Goal: Check status: Check status

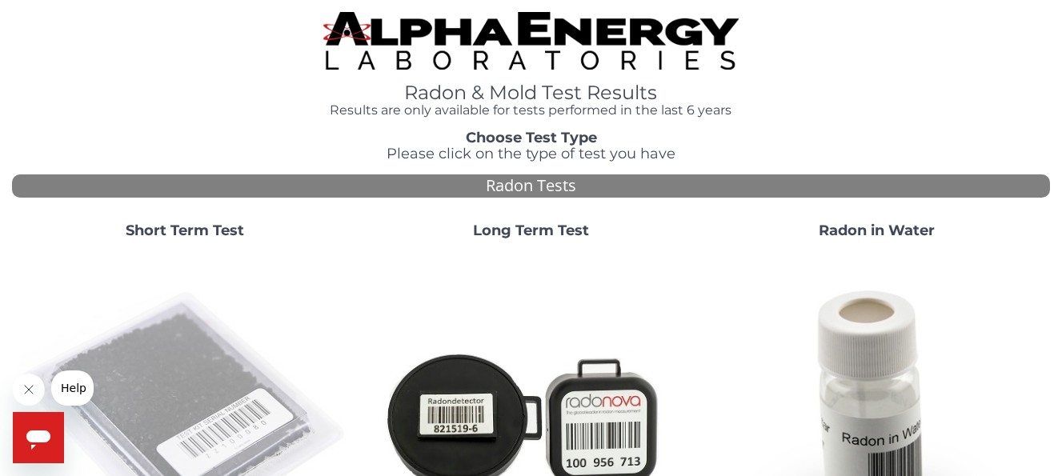
click at [193, 400] on img at bounding box center [184, 418] width 333 height 333
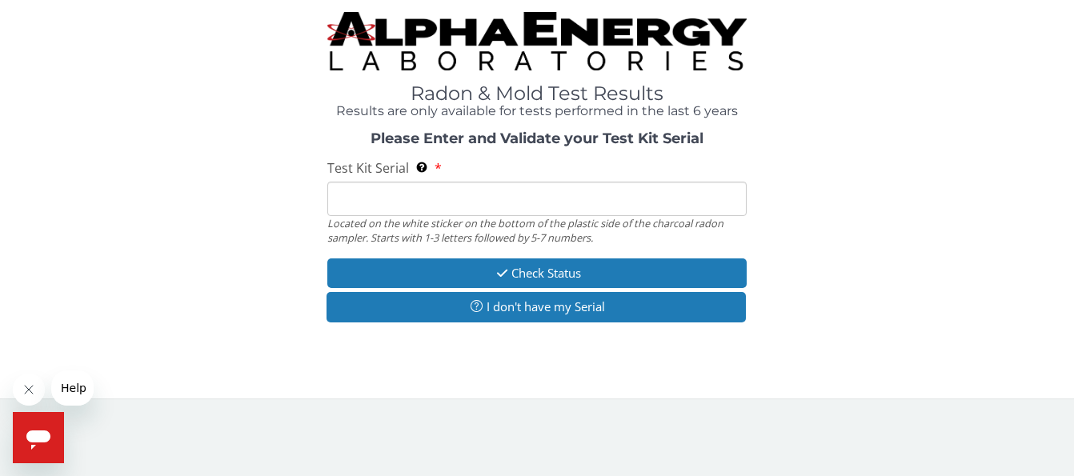
click at [384, 202] on input "Test Kit Serial Located on the white sticker on the bottom of the plastic side …" at bounding box center [537, 199] width 420 height 34
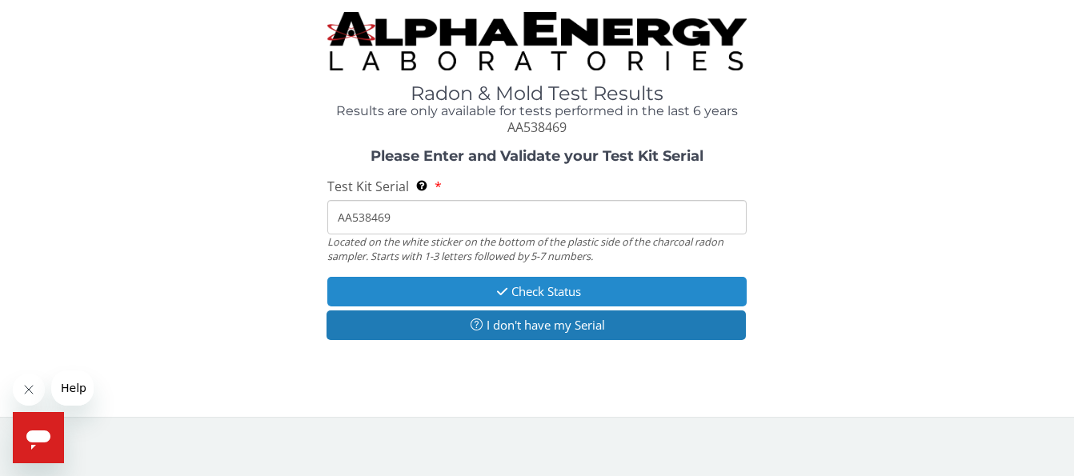
type input "AA538469"
click at [520, 287] on button "Check Status" at bounding box center [537, 292] width 420 height 30
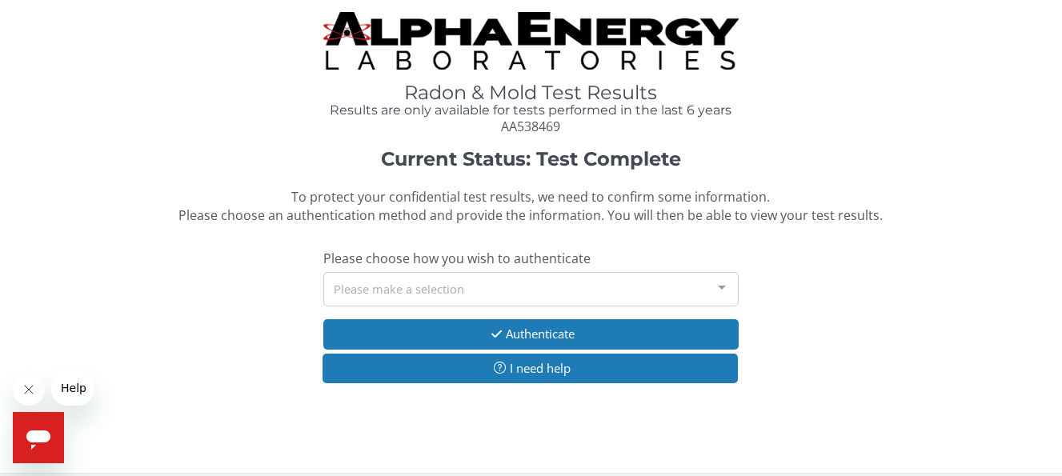
click at [722, 286] on div at bounding box center [722, 288] width 32 height 30
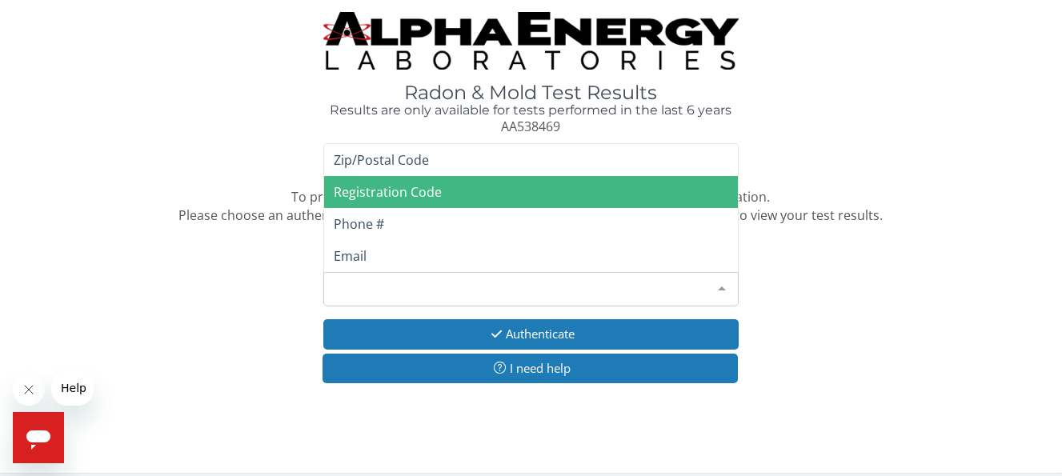
click at [386, 192] on span "Registration Code" at bounding box center [388, 192] width 108 height 18
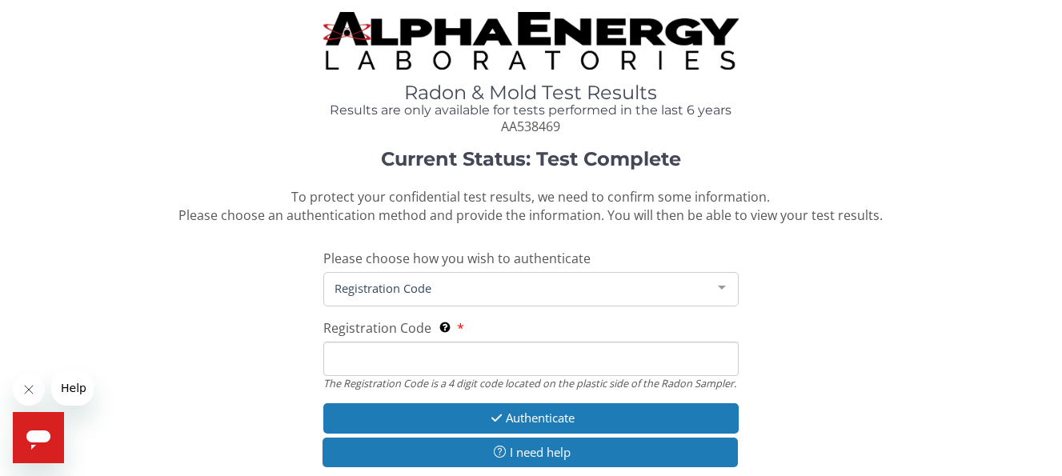
click at [375, 354] on input "Registration Code The Registration Code is a 4 digit code located on the plasti…" at bounding box center [530, 359] width 415 height 34
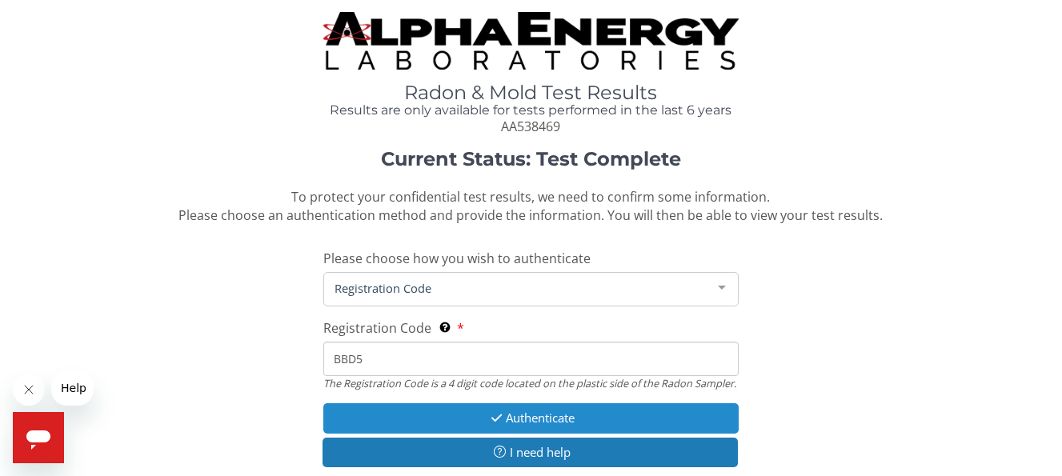
type input "BBD5"
click at [492, 420] on button "Authenticate" at bounding box center [530, 418] width 415 height 30
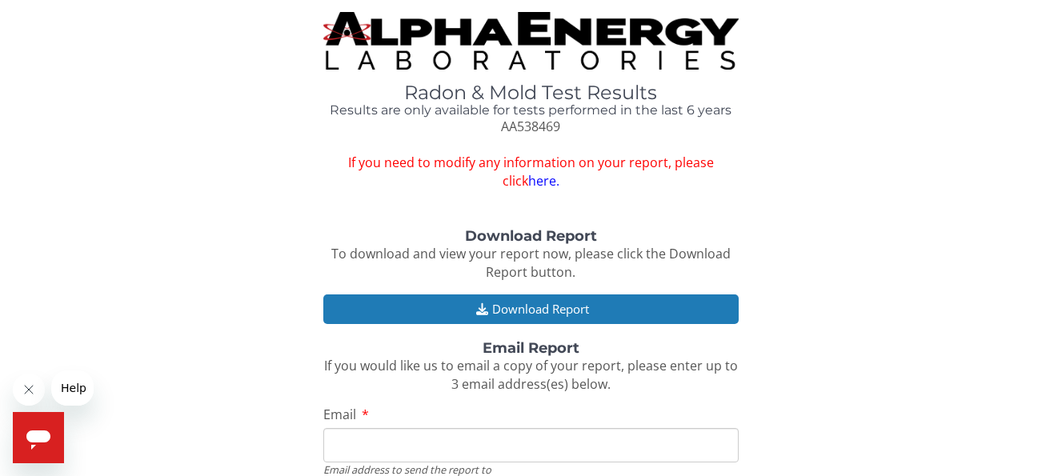
click at [965, 82] on div "Radon & Mold Test Results Results are only available for tests performed in the…" at bounding box center [531, 101] width 1038 height 178
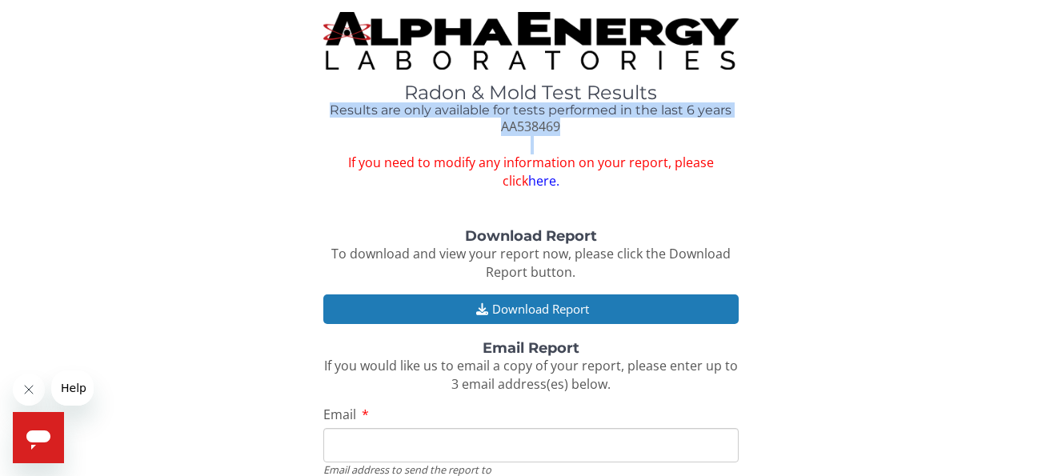
drag, startPoint x: 965, startPoint y: 82, endPoint x: 915, endPoint y: 161, distance: 92.8
click at [915, 161] on div "Radon & Mold Test Results Results are only available for tests performed in the…" at bounding box center [531, 101] width 1038 height 178
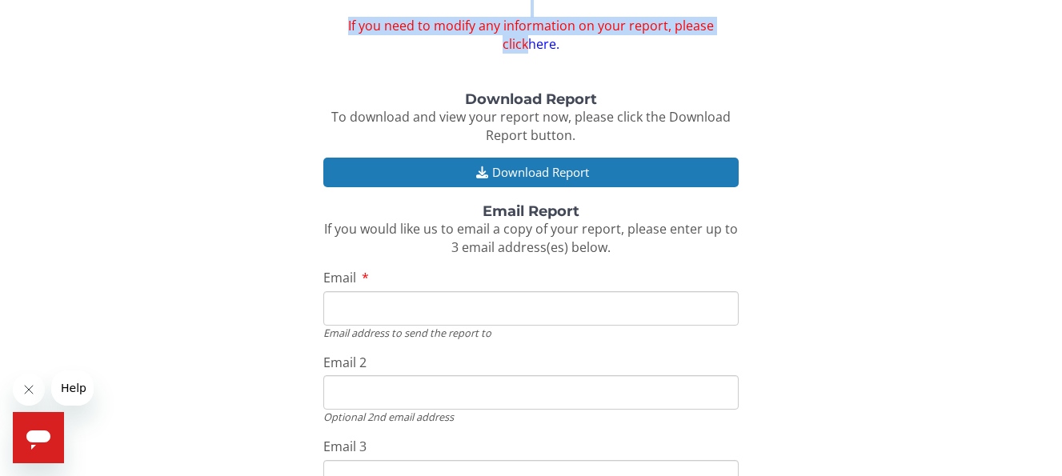
scroll to position [138, 0]
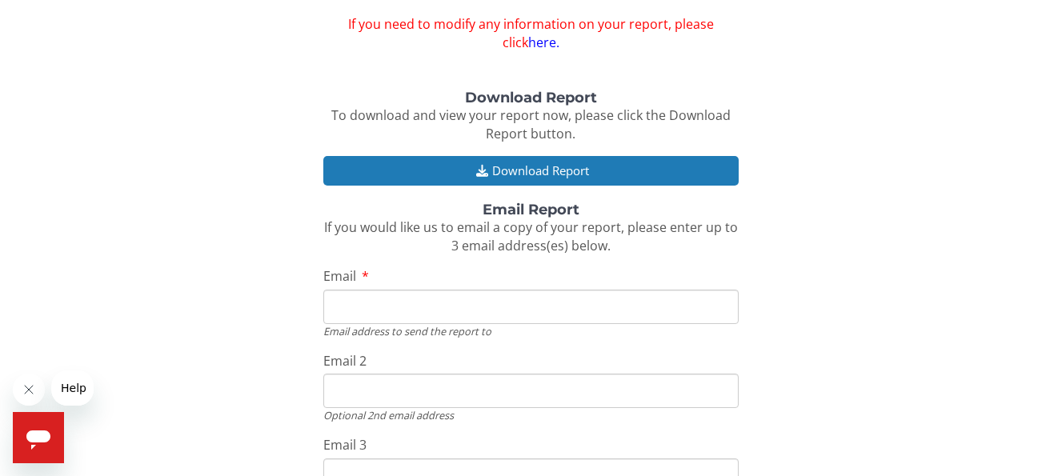
click at [426, 306] on input "Email" at bounding box center [530, 307] width 415 height 34
type input "[EMAIL_ADDRESS][DOMAIN_NAME]"
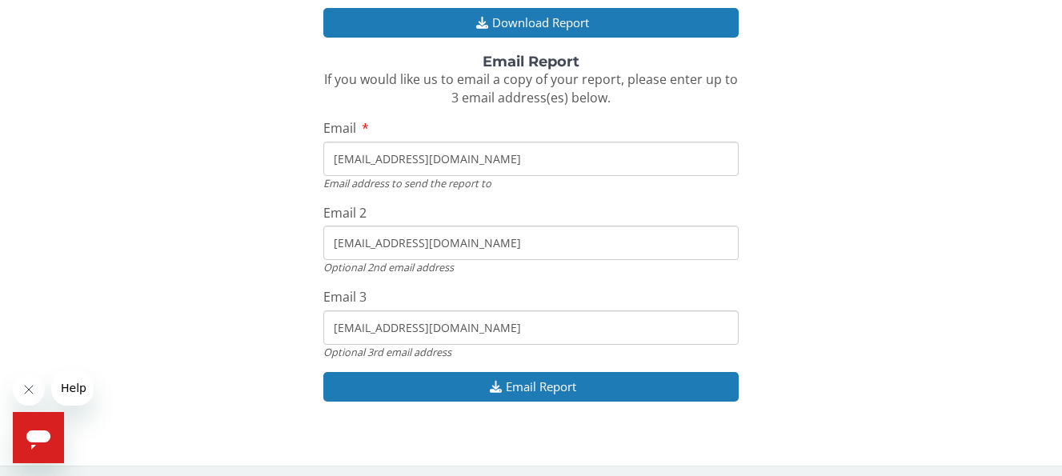
scroll to position [292, 0]
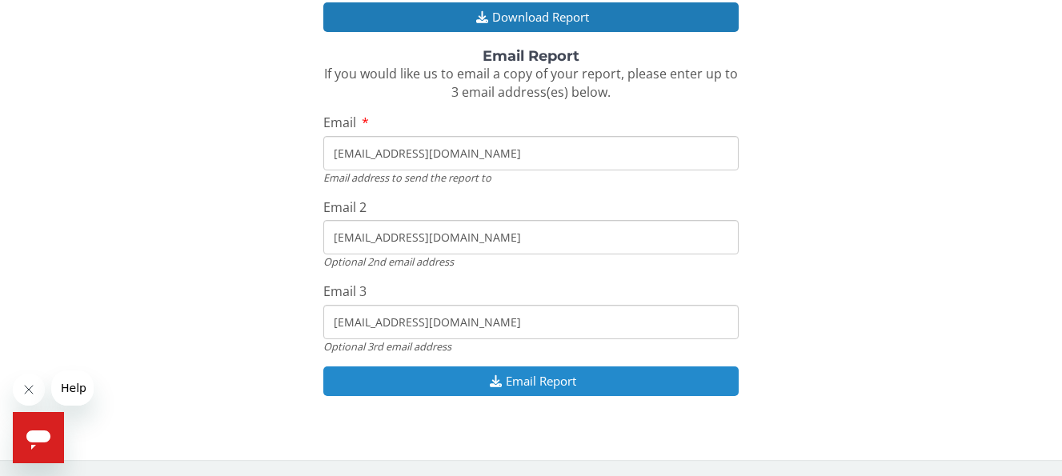
click at [586, 380] on button "Email Report" at bounding box center [530, 381] width 415 height 30
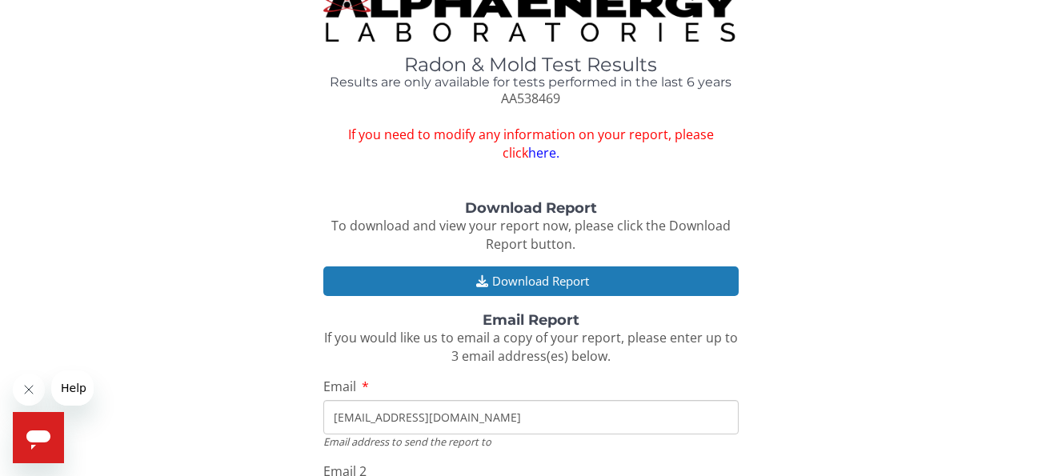
scroll to position [18, 0]
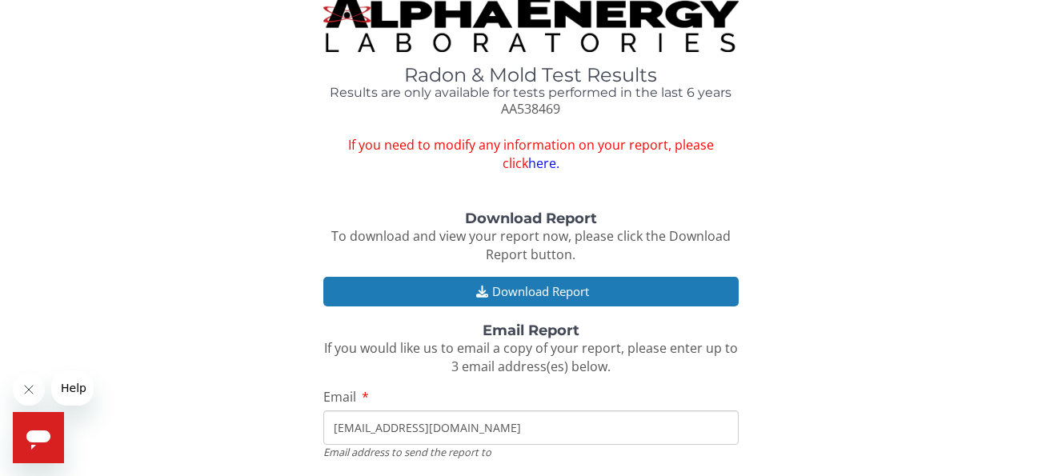
drag, startPoint x: 797, startPoint y: 0, endPoint x: 879, endPoint y: 412, distance: 420.1
click at [879, 412] on div "Download Report To download and view your report now, please click the Download…" at bounding box center [531, 476] width 1038 height 531
